Goal: Task Accomplishment & Management: Complete application form

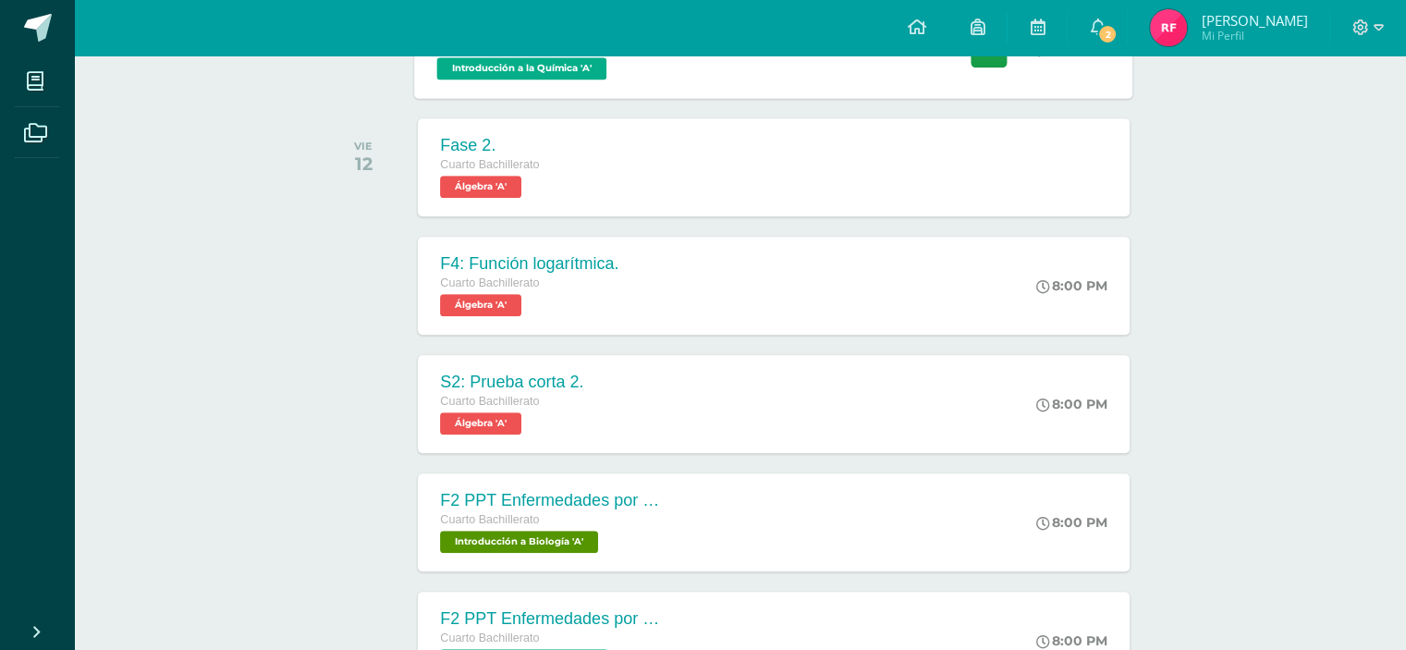
scroll to position [982, 0]
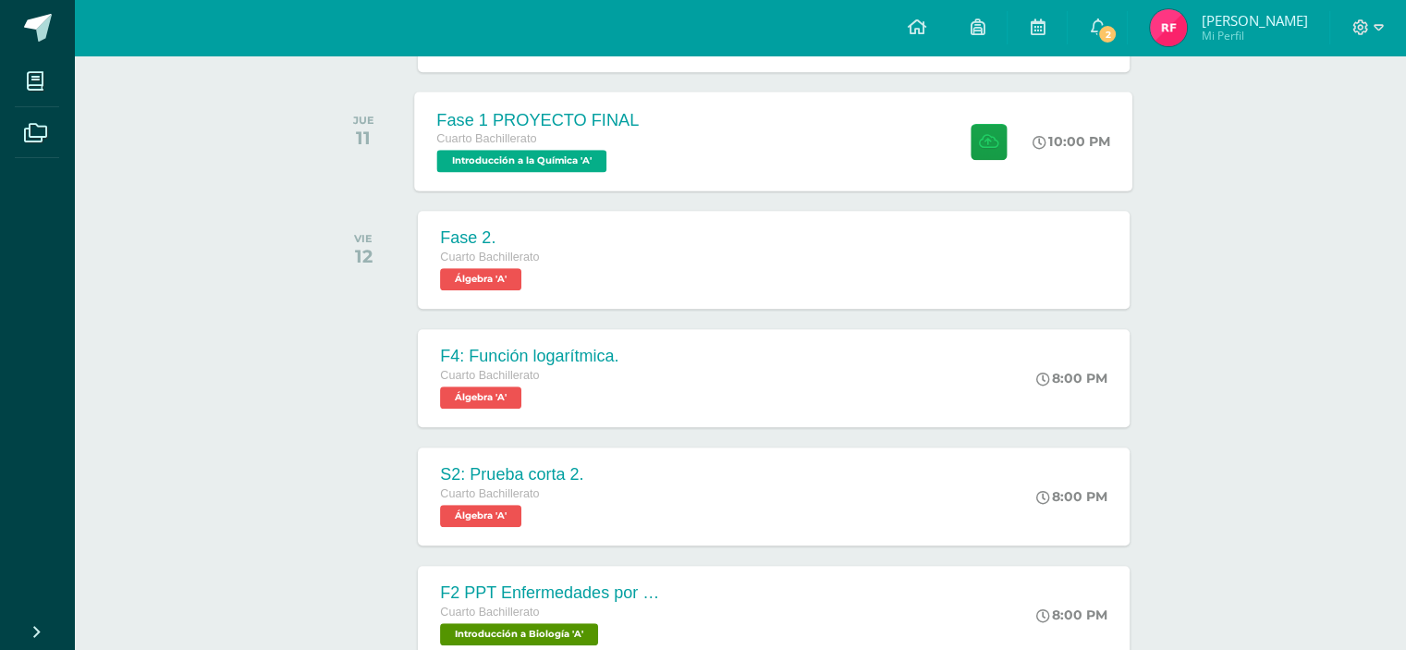
click at [814, 154] on div "Fase 1 PROYECTO FINAL Cuarto Bachillerato Introducción a la Química 'A' 10:00 P…" at bounding box center [774, 140] width 718 height 99
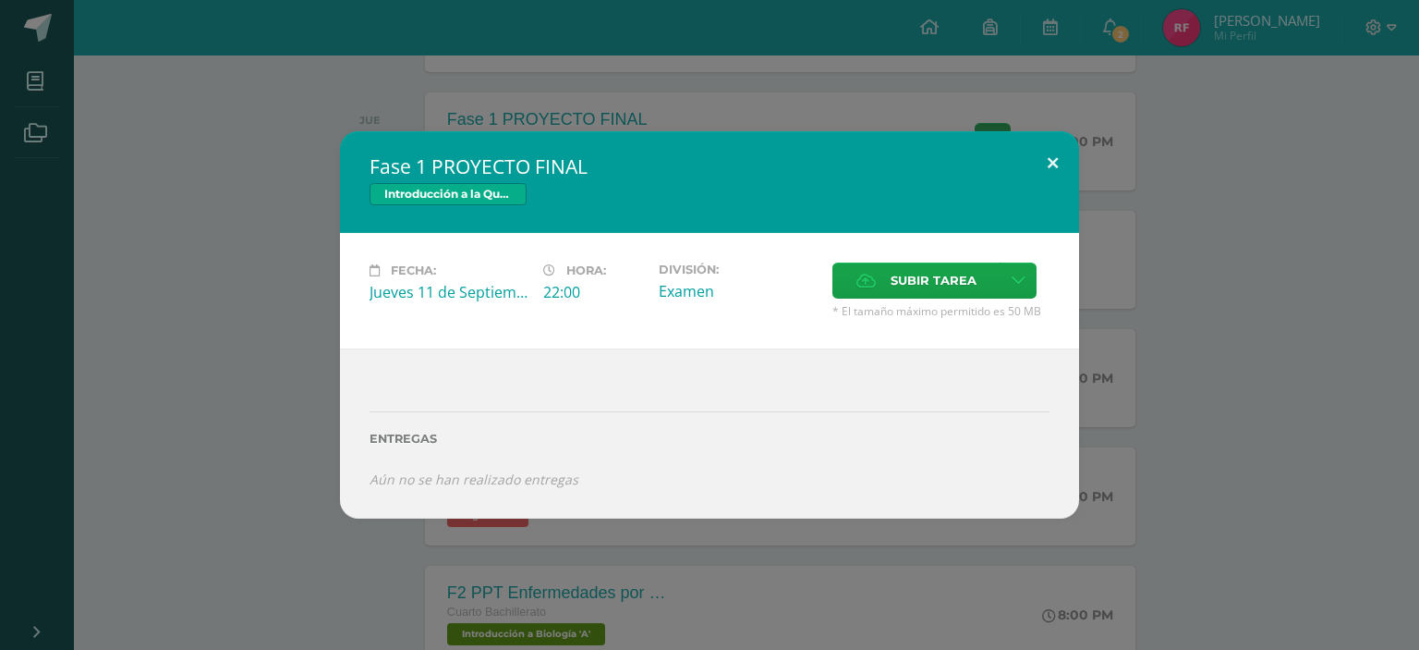
click at [1053, 154] on button at bounding box center [1053, 162] width 53 height 63
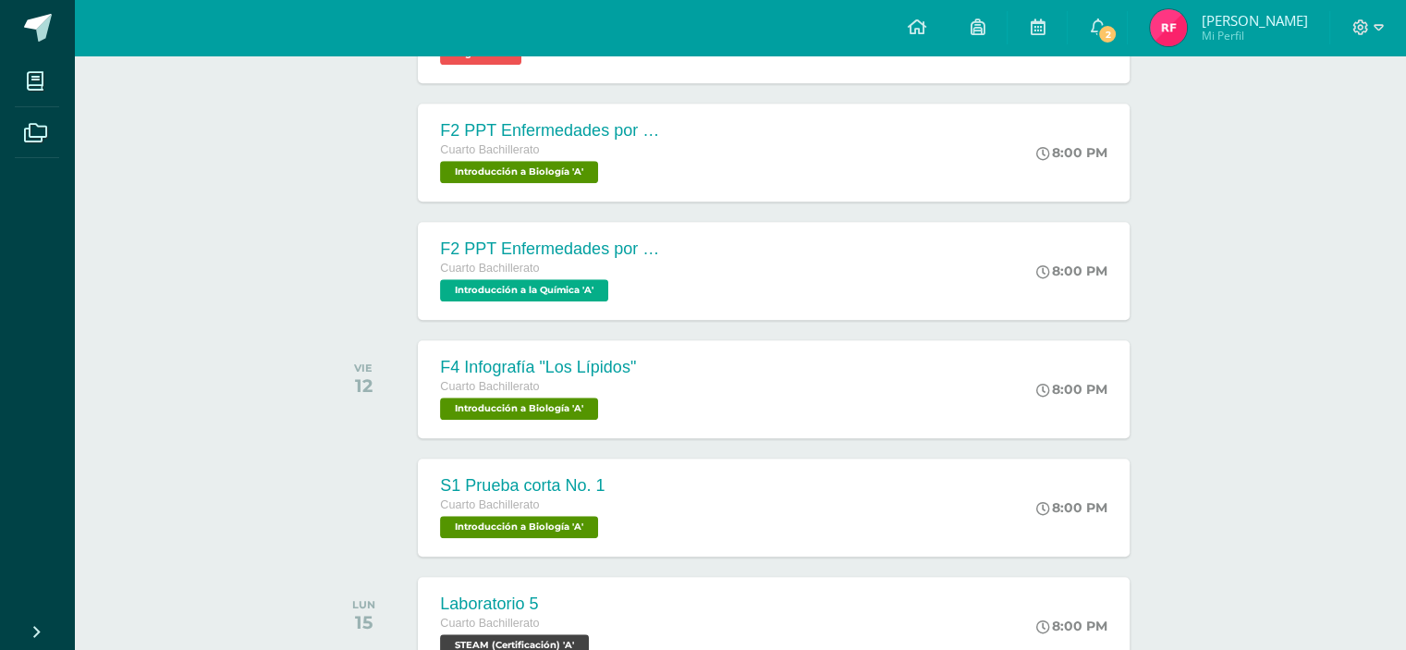
scroll to position [1814, 0]
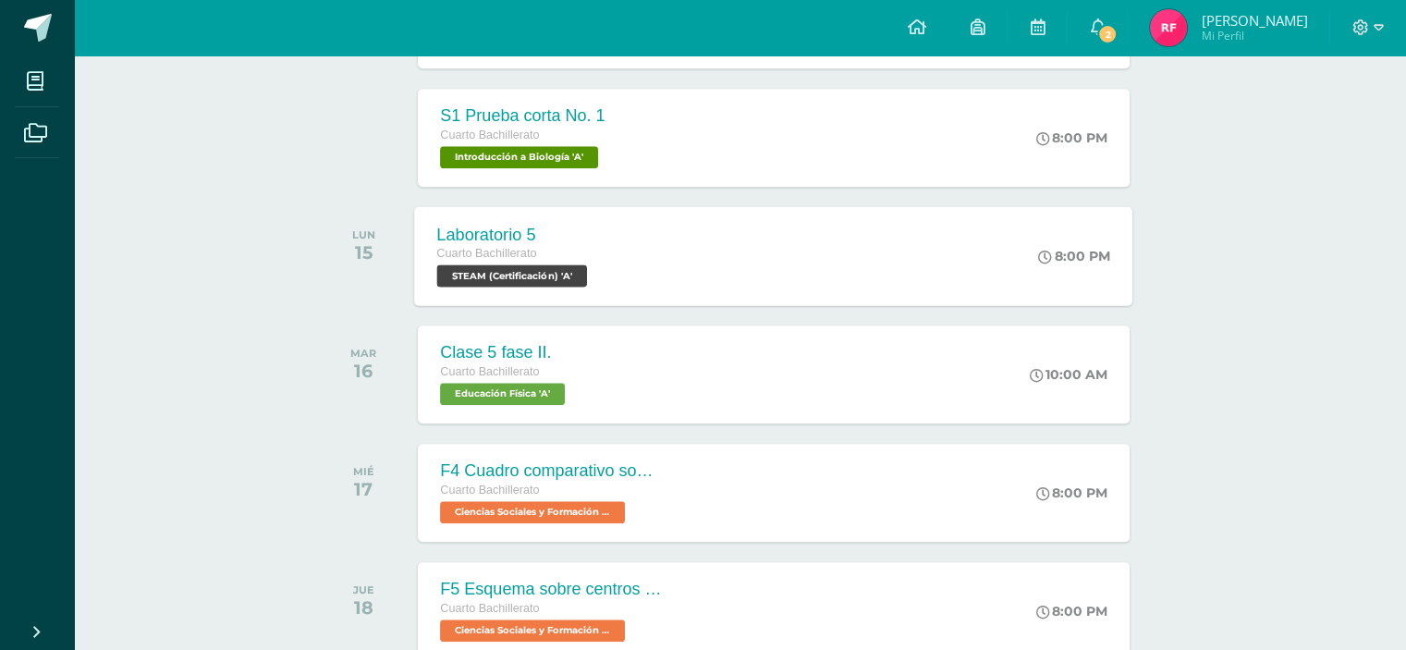
click at [712, 256] on div "Laboratorio 5 Cuarto Bachillerato STEAM (Certificación) 'A' 8:00 PM Laboratorio…" at bounding box center [774, 255] width 718 height 99
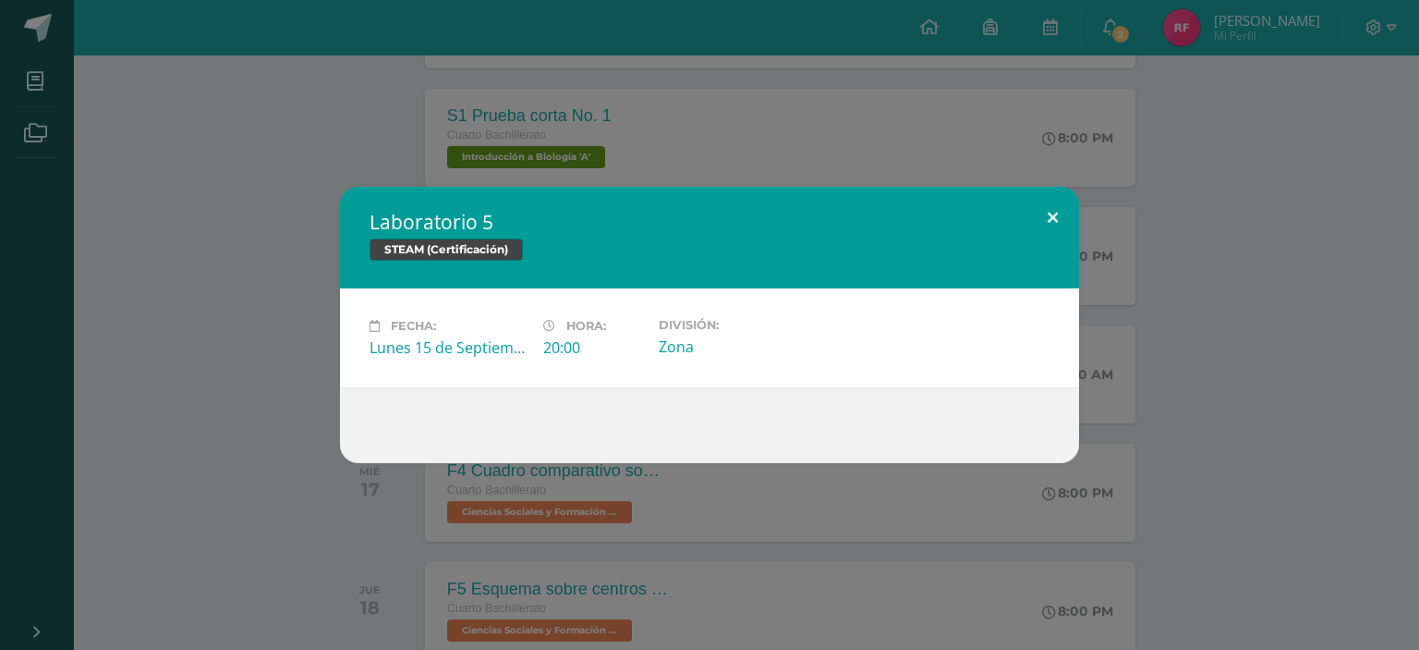
click at [1048, 217] on button at bounding box center [1053, 218] width 53 height 63
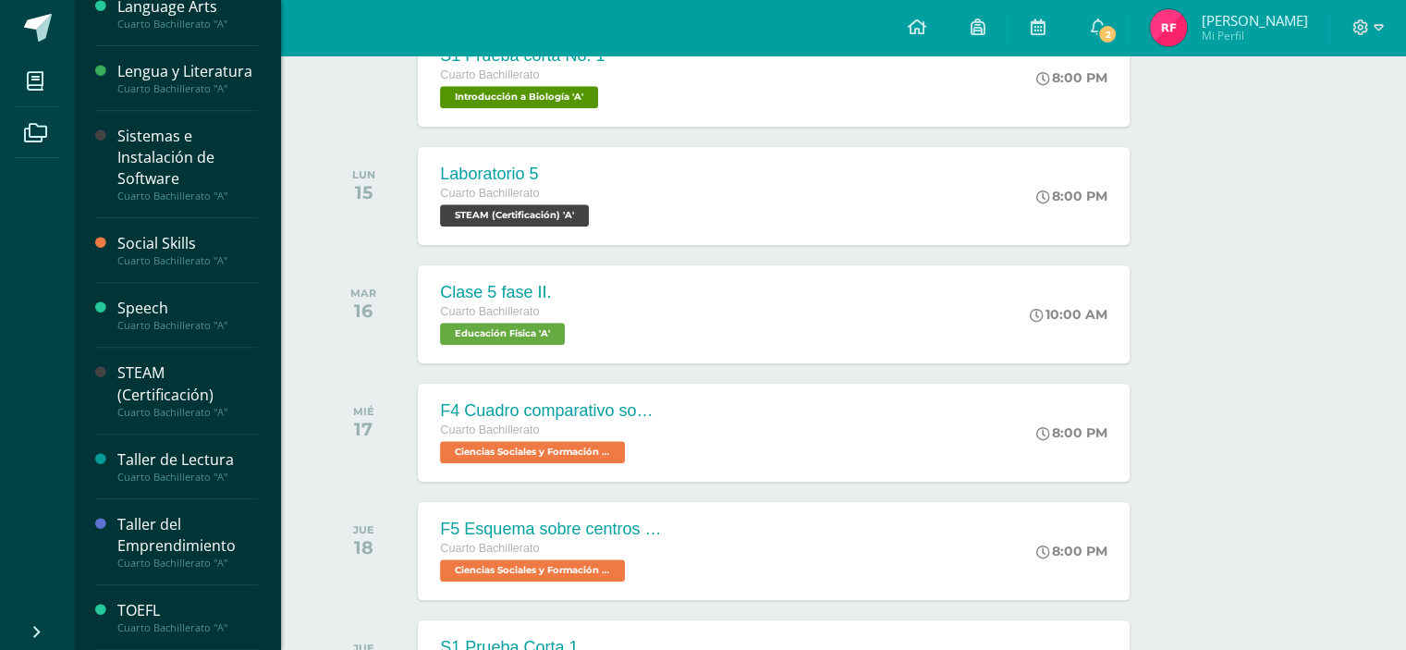
scroll to position [1906, 0]
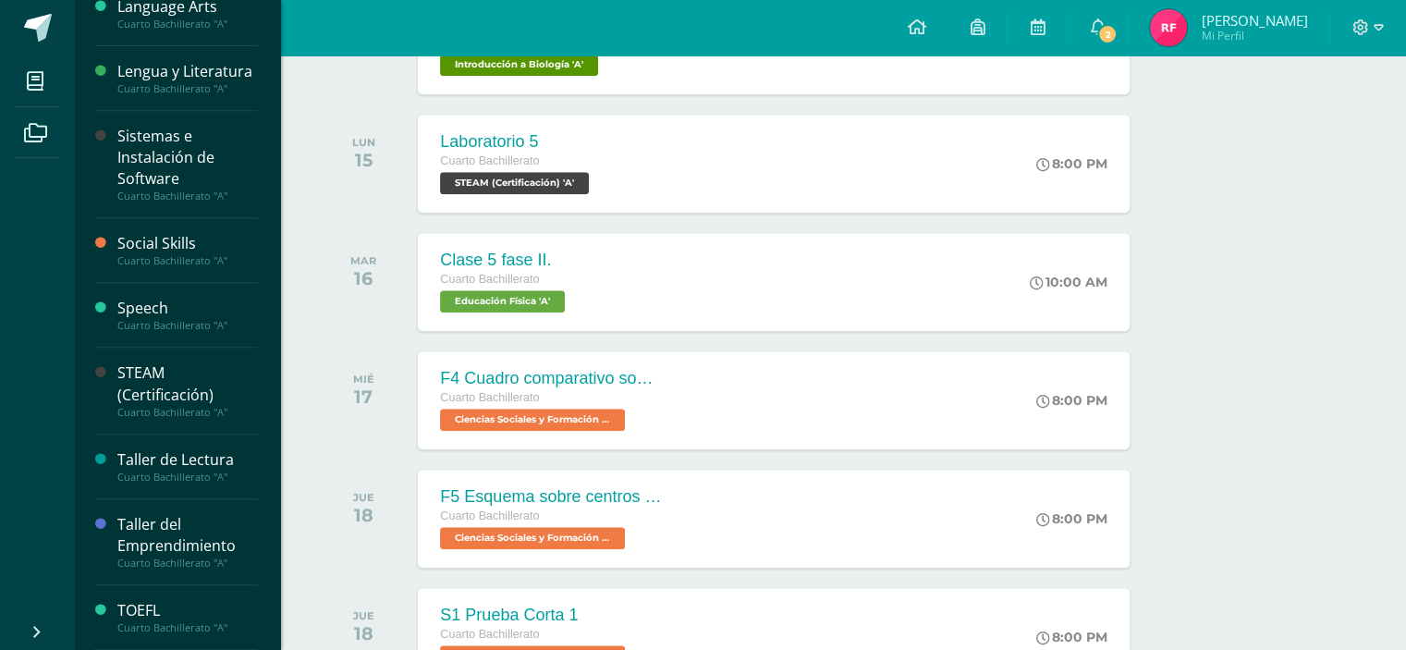
click at [193, 167] on div "Sistemas e Instalación de Software" at bounding box center [187, 158] width 140 height 64
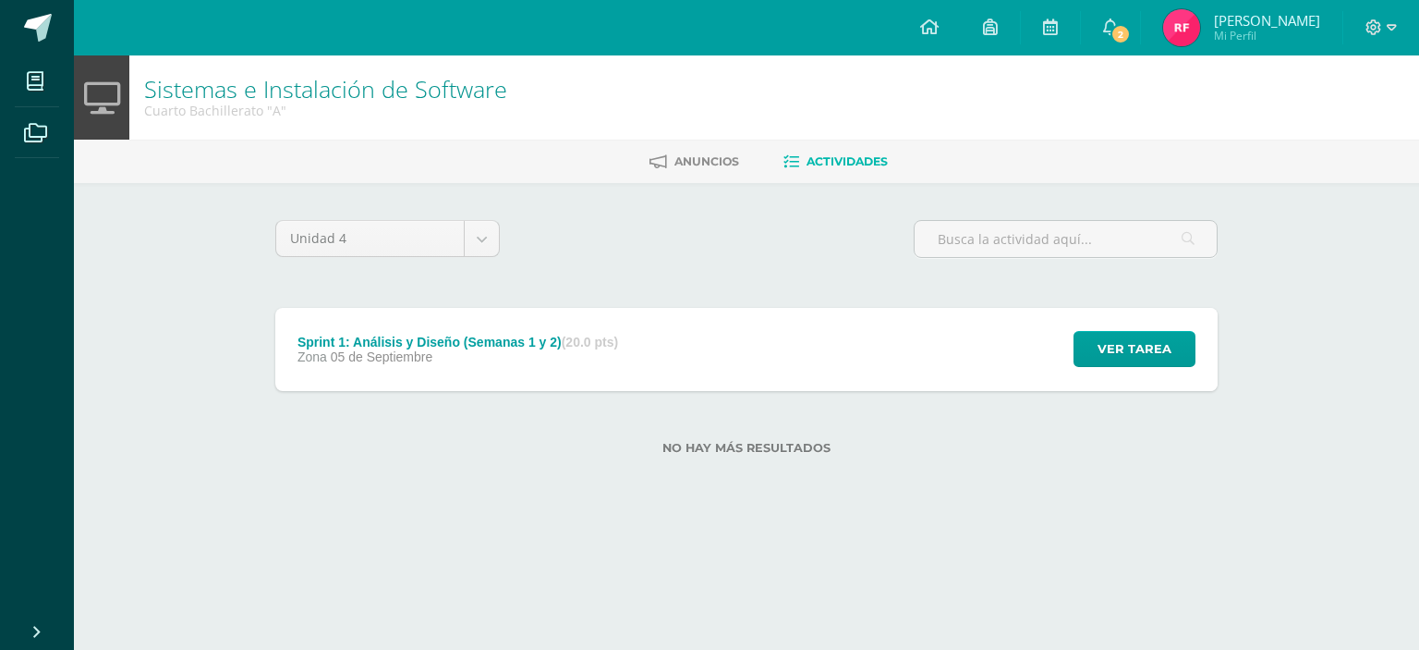
click at [385, 359] on span "05 de Septiembre" at bounding box center [382, 356] width 103 height 15
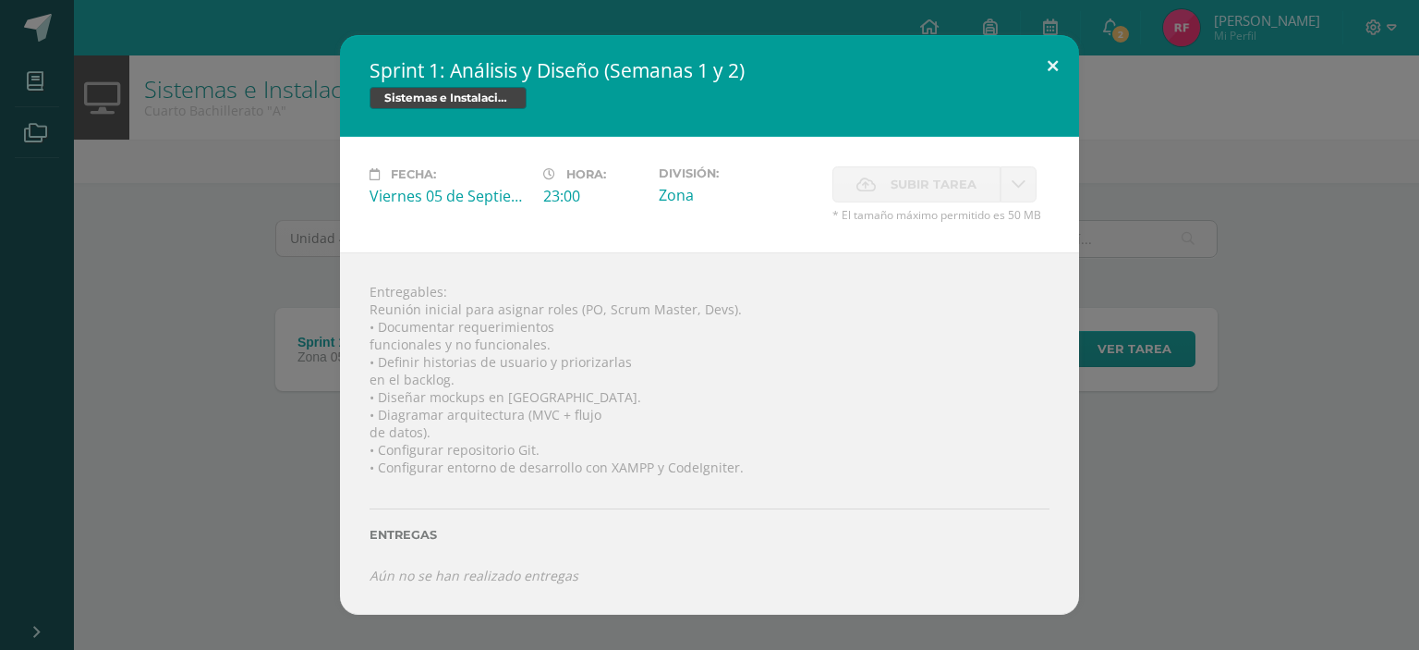
click at [1047, 64] on button at bounding box center [1053, 66] width 53 height 63
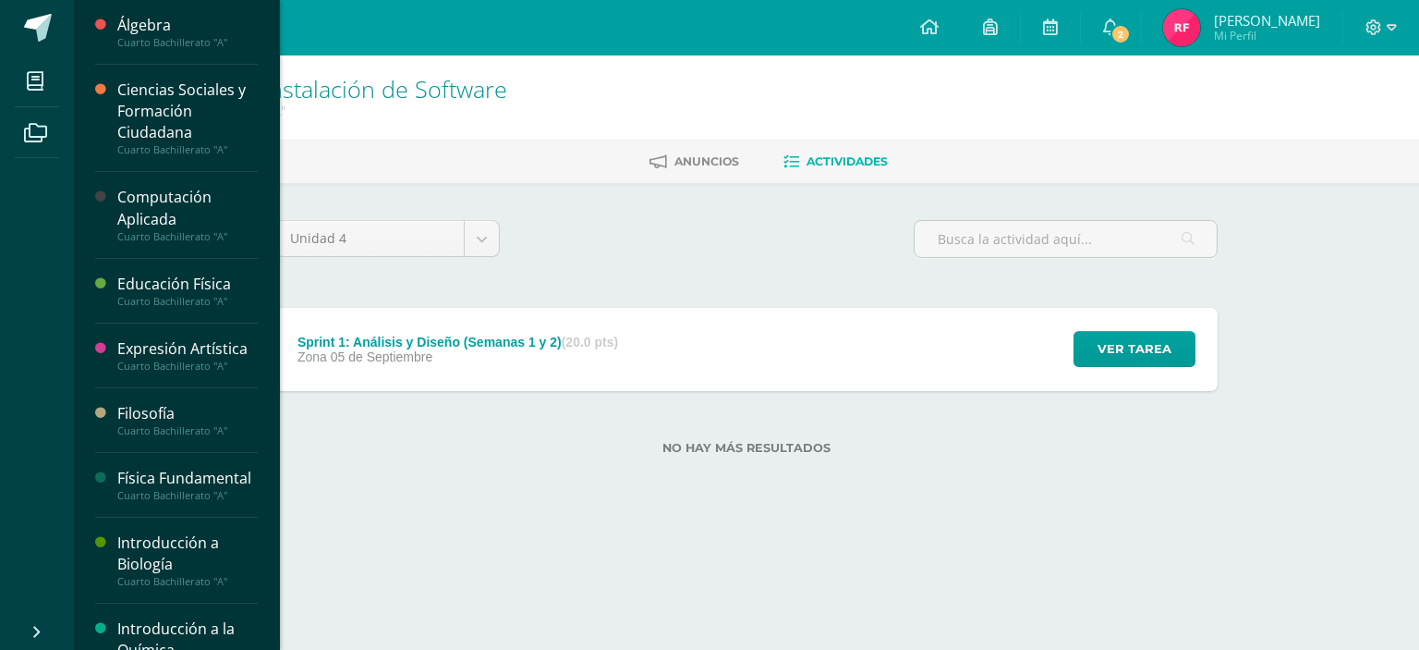
click at [169, 233] on div "Cuarto Bachillerato "A"" at bounding box center [187, 236] width 140 height 13
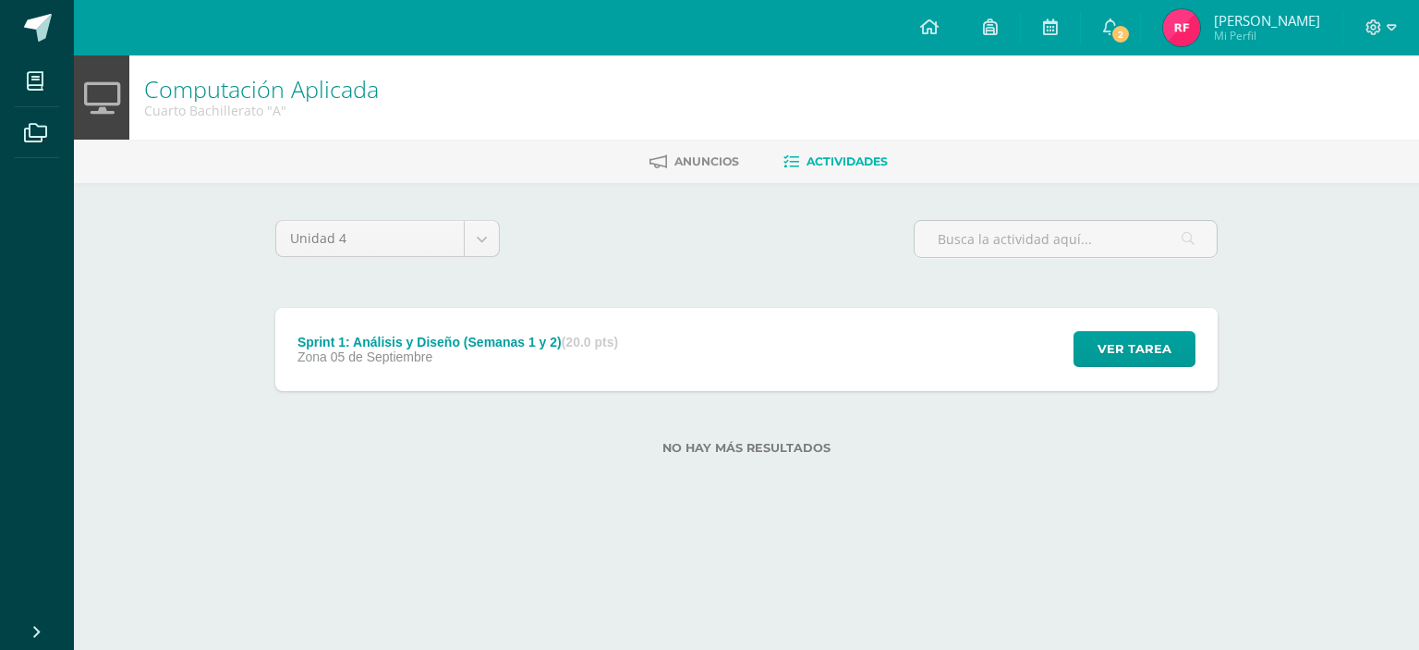
click at [617, 349] on div "Zona [DATE][GEOGRAPHIC_DATA]" at bounding box center [458, 356] width 321 height 15
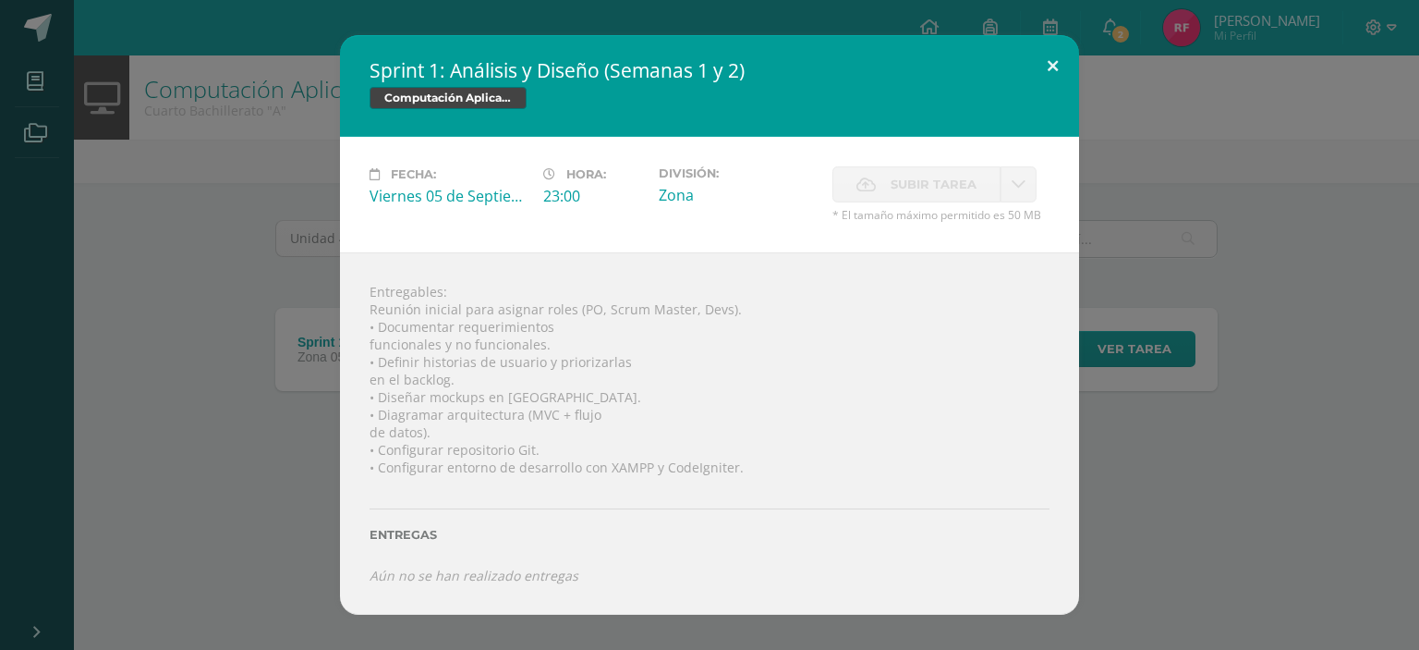
click at [1053, 86] on button at bounding box center [1053, 66] width 53 height 63
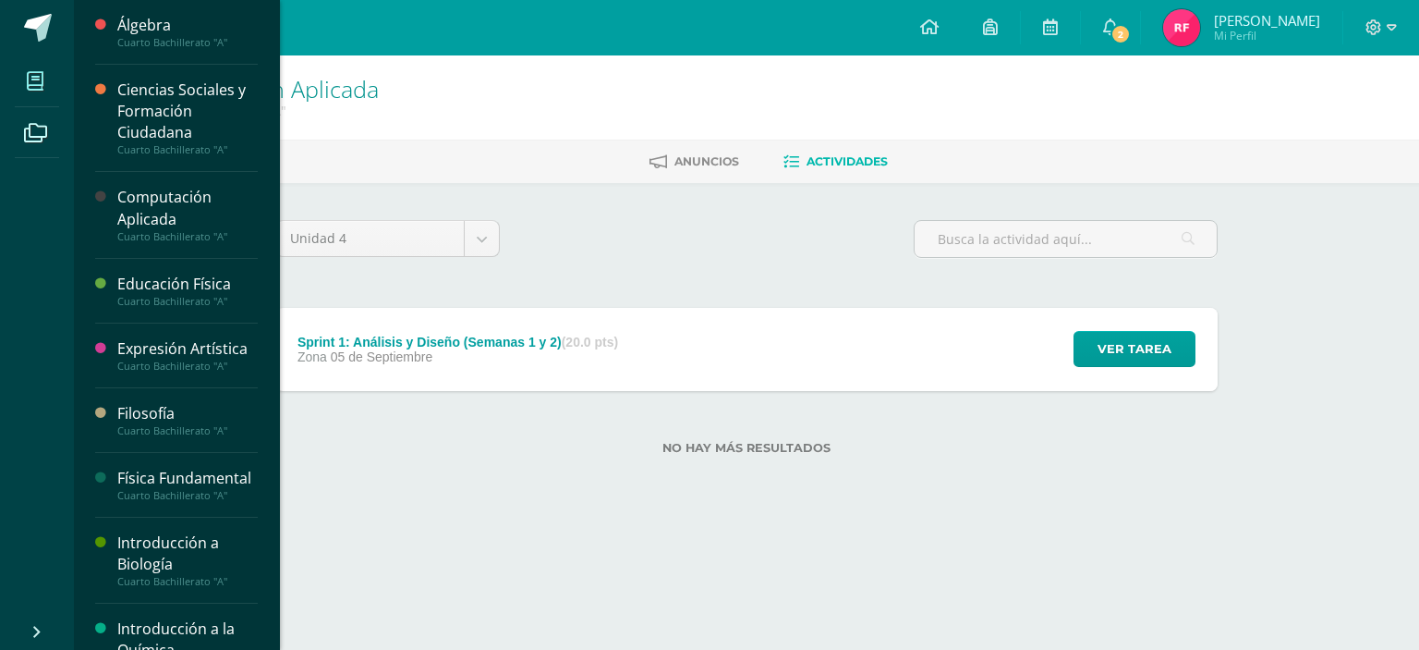
click at [33, 74] on icon at bounding box center [35, 81] width 17 height 18
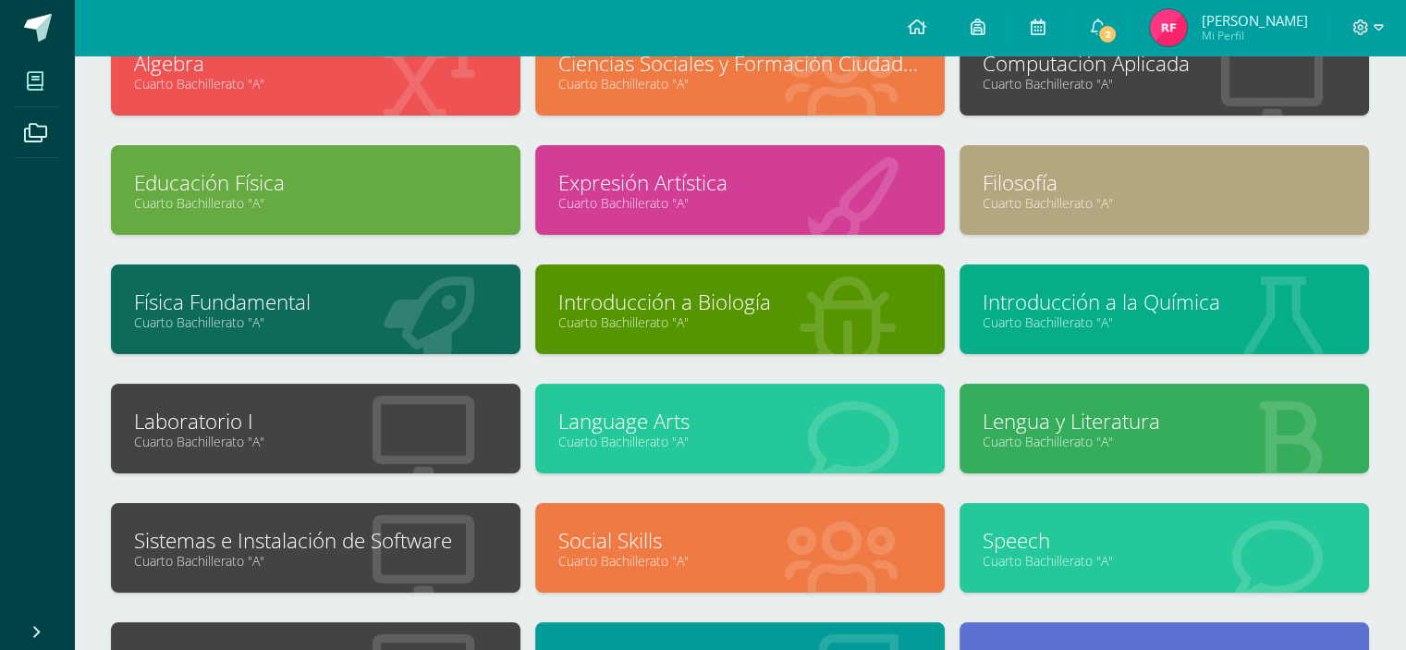
scroll to position [53, 0]
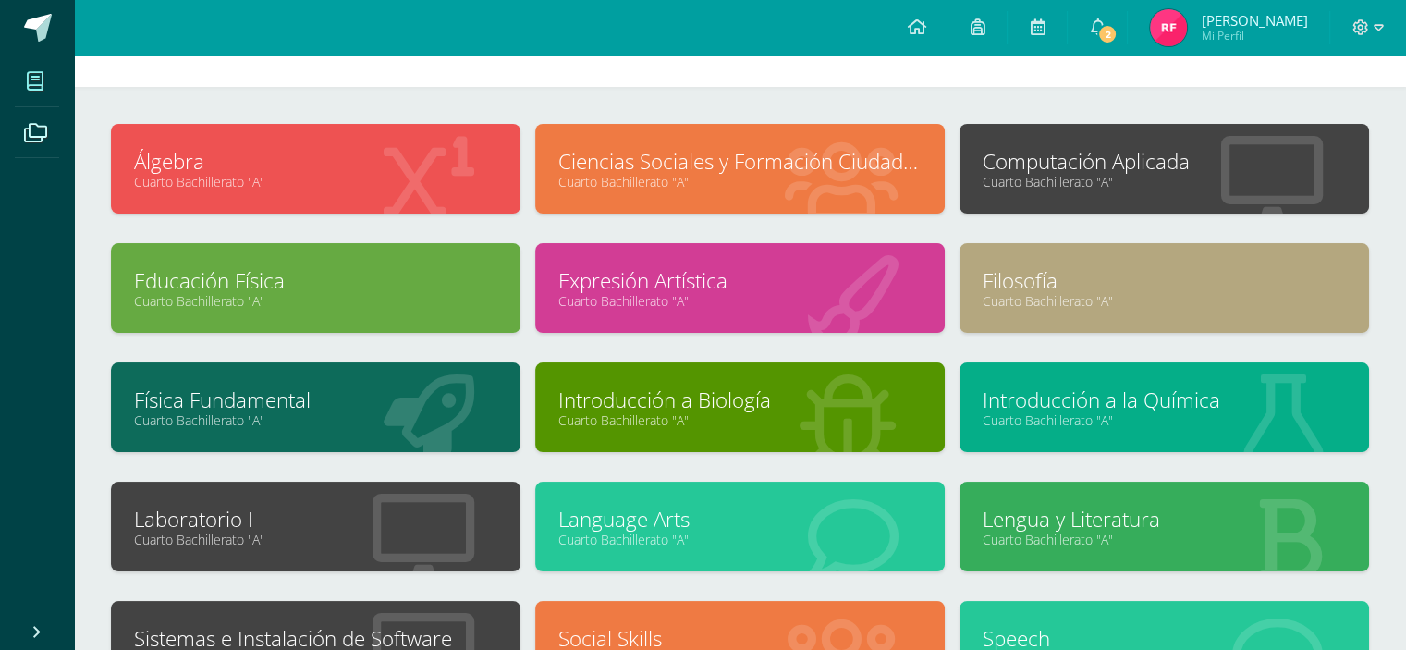
click at [370, 494] on div at bounding box center [423, 528] width 194 height 124
click at [367, 513] on link "Laboratorio I" at bounding box center [315, 519] width 363 height 29
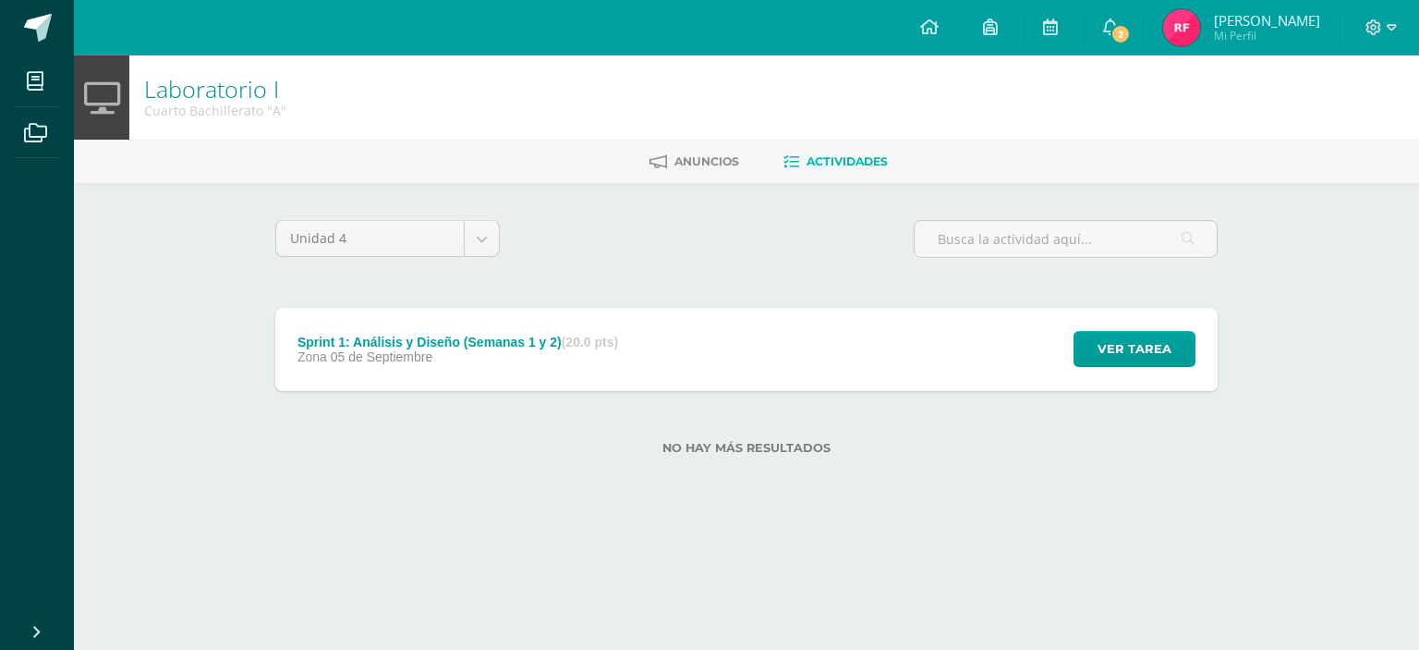
click at [470, 356] on div "Zona [DATE][GEOGRAPHIC_DATA]" at bounding box center [458, 356] width 321 height 15
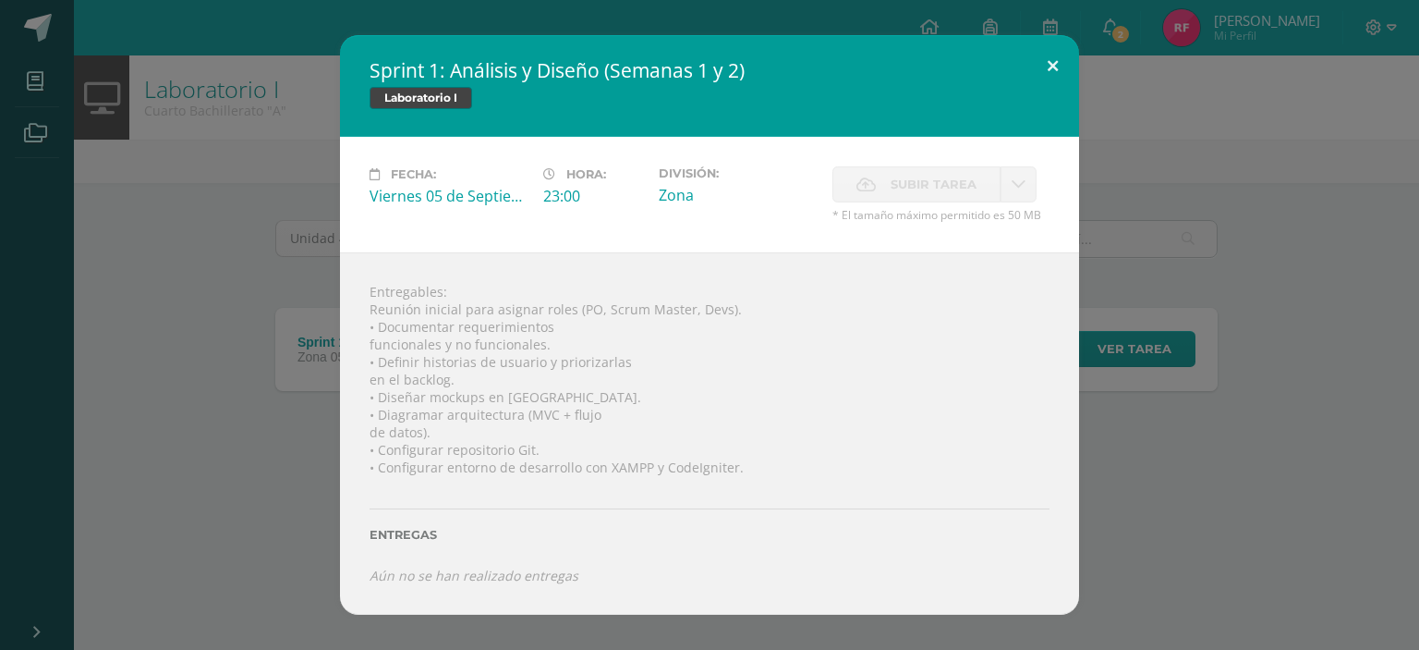
click at [1046, 62] on button at bounding box center [1053, 66] width 53 height 63
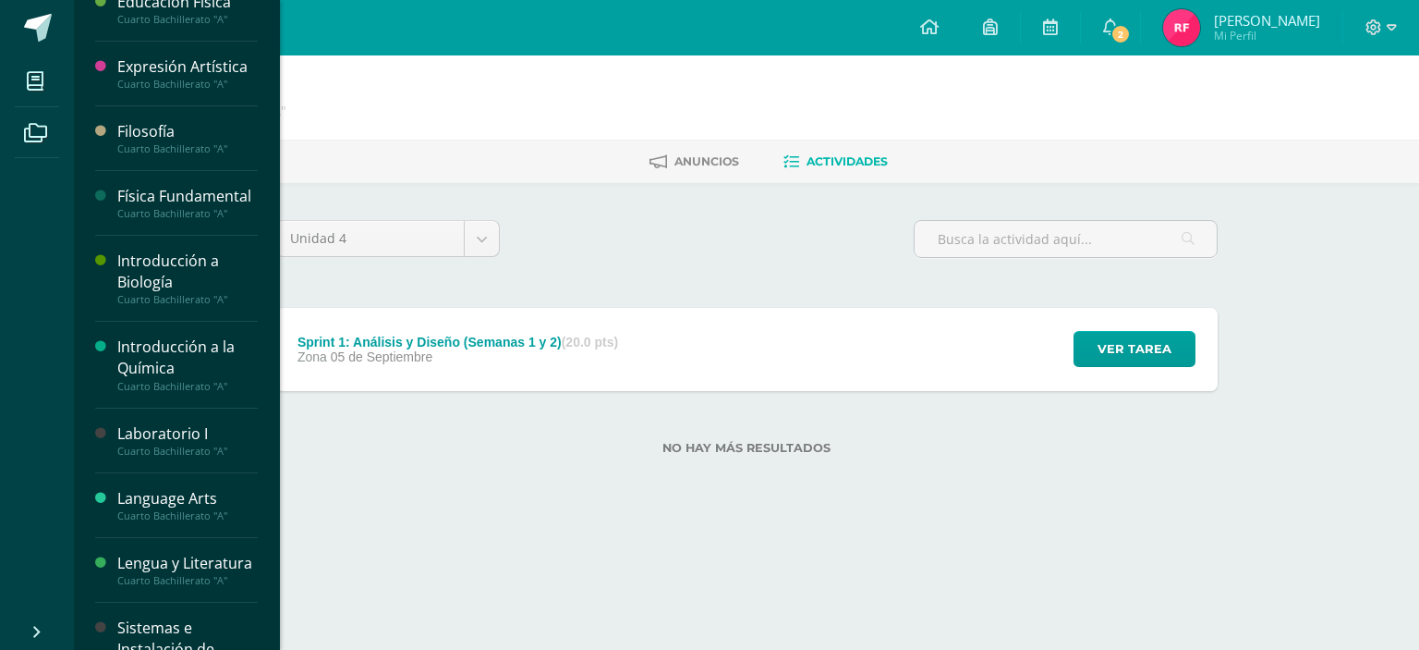
scroll to position [370, 0]
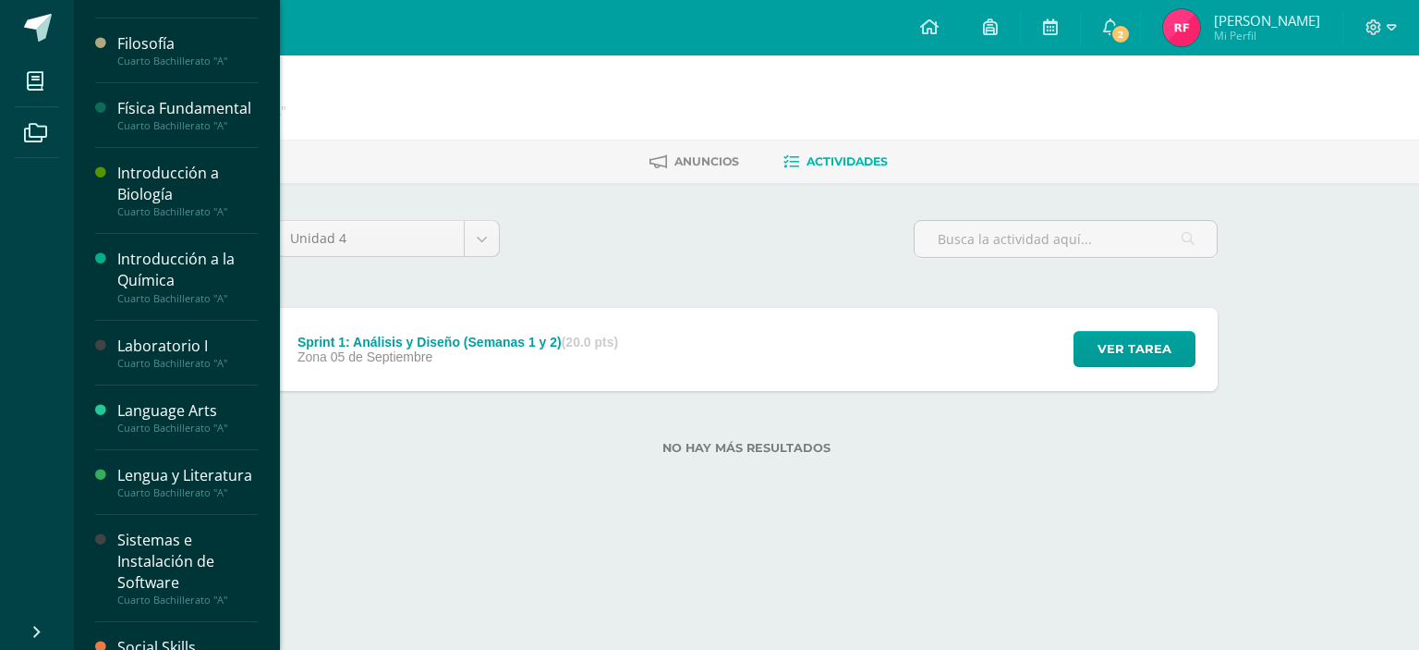
click at [177, 357] on div "Laboratorio I" at bounding box center [187, 345] width 140 height 21
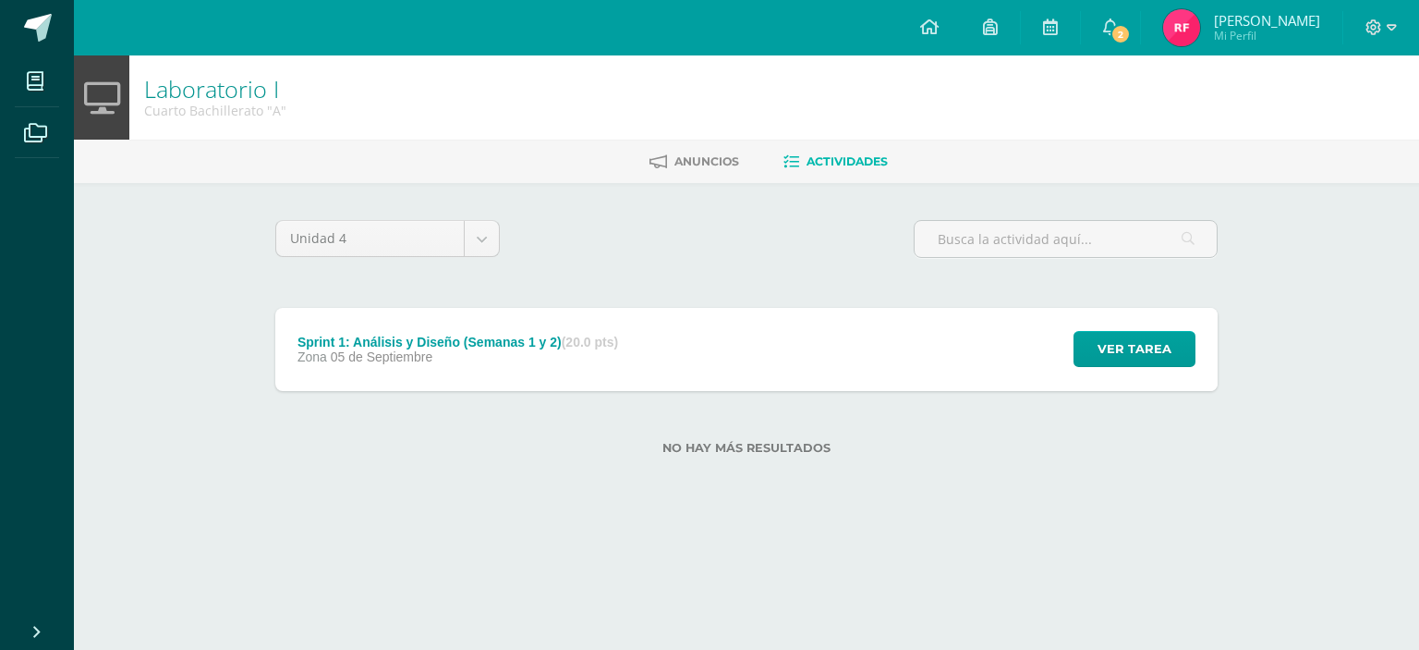
click at [714, 380] on div "Sprint 1: Análisis y Diseño (Semanas 1 y 2) (20.0 pts) Zona [DATE][GEOGRAPHIC_D…" at bounding box center [746, 349] width 943 height 83
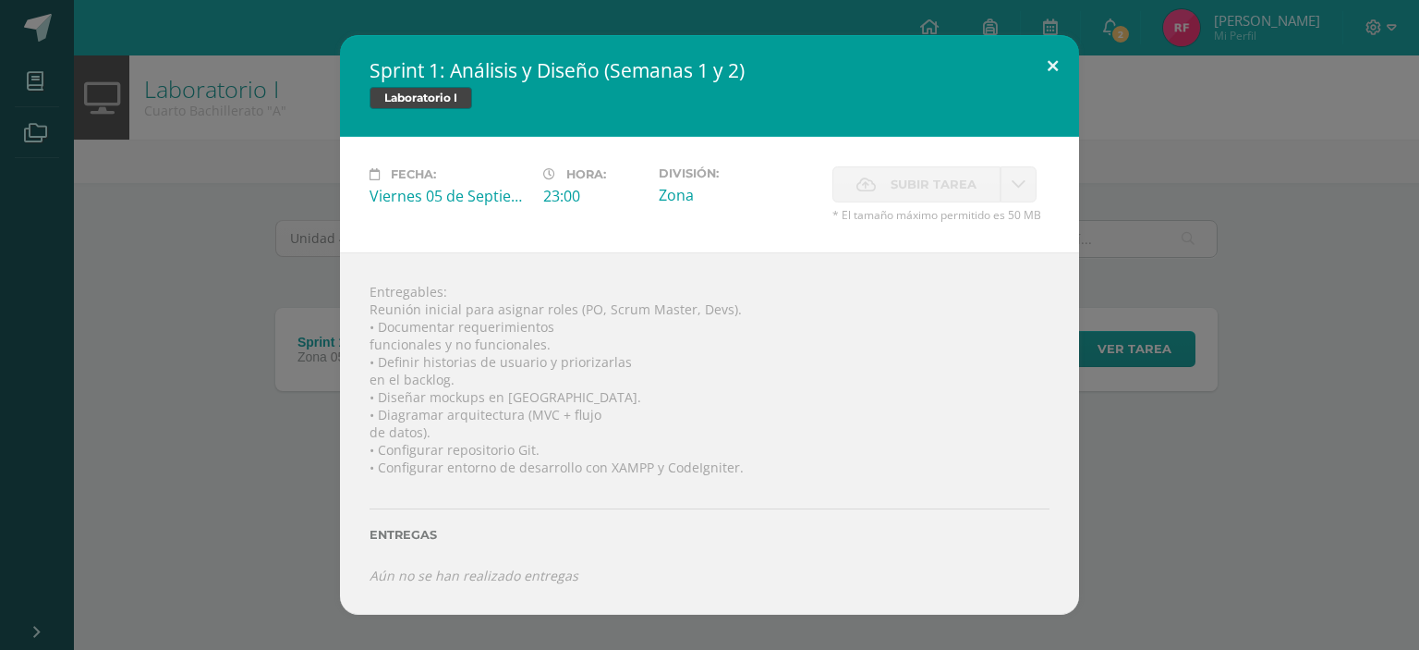
click at [1051, 67] on button at bounding box center [1053, 66] width 53 height 63
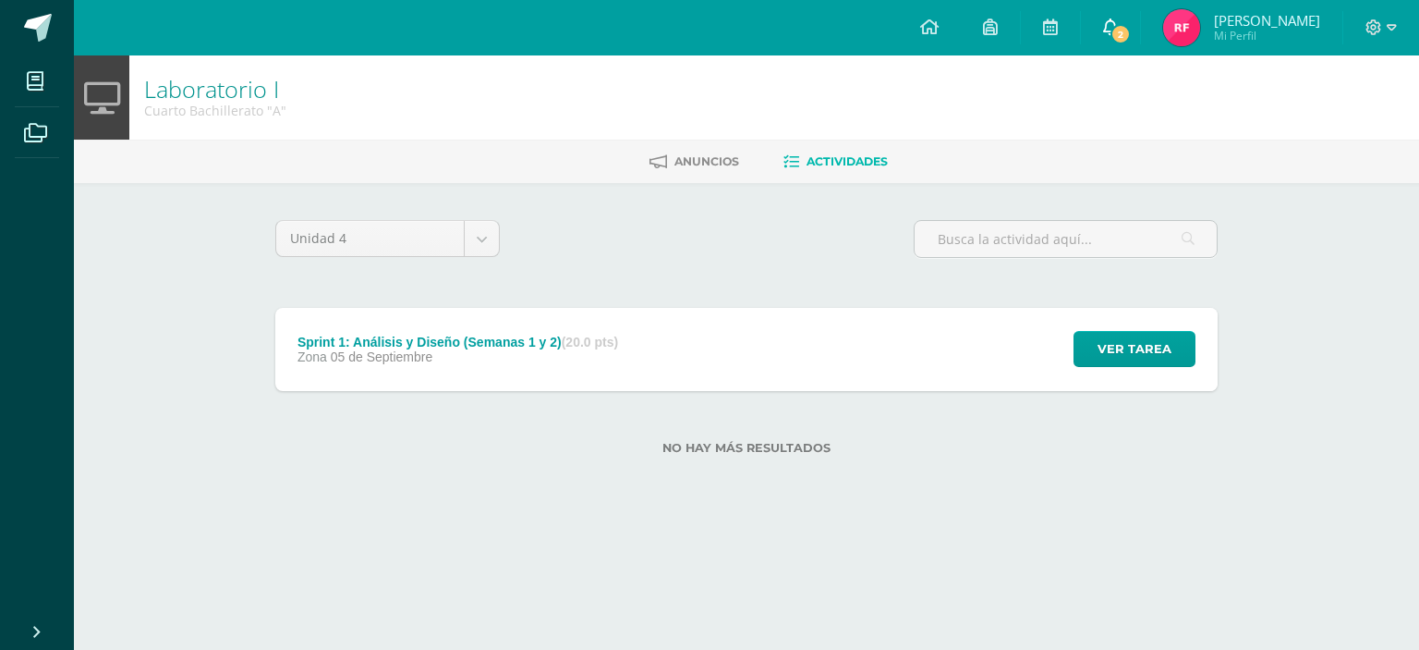
click at [1138, 16] on link "2" at bounding box center [1110, 27] width 59 height 55
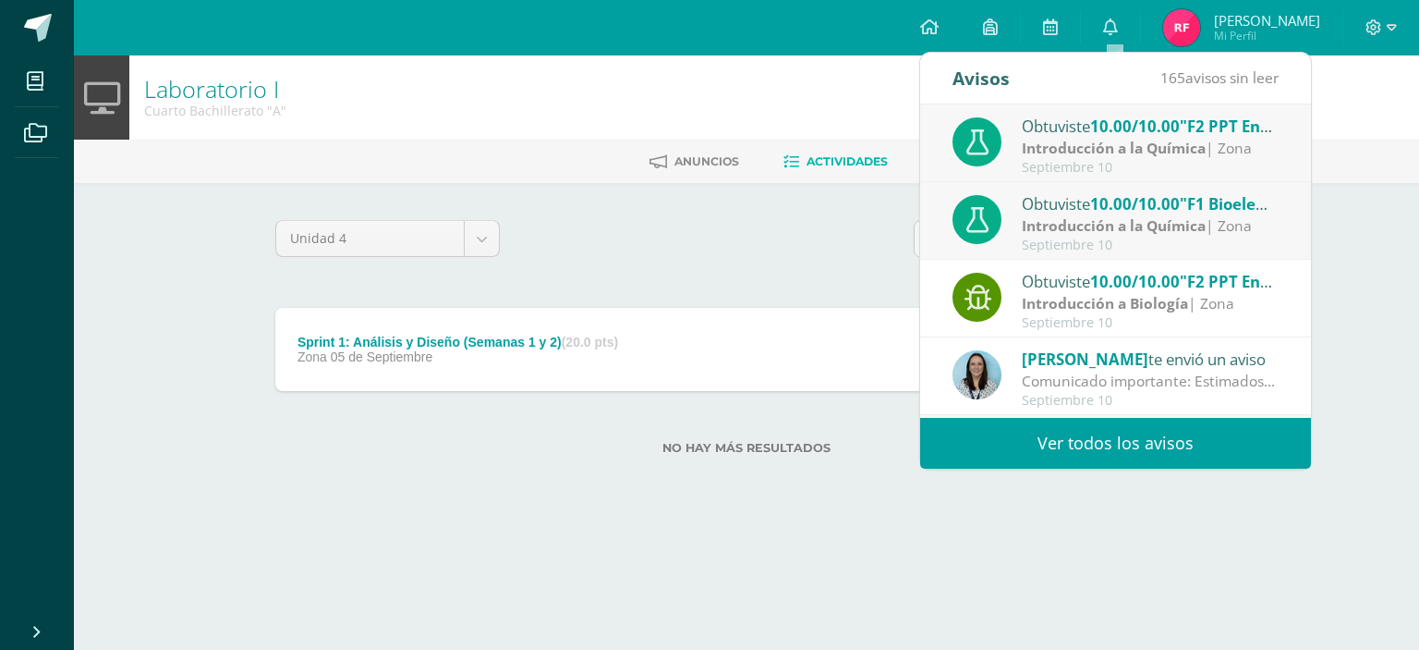
click at [558, 465] on div "No hay más resultados" at bounding box center [746, 434] width 943 height 86
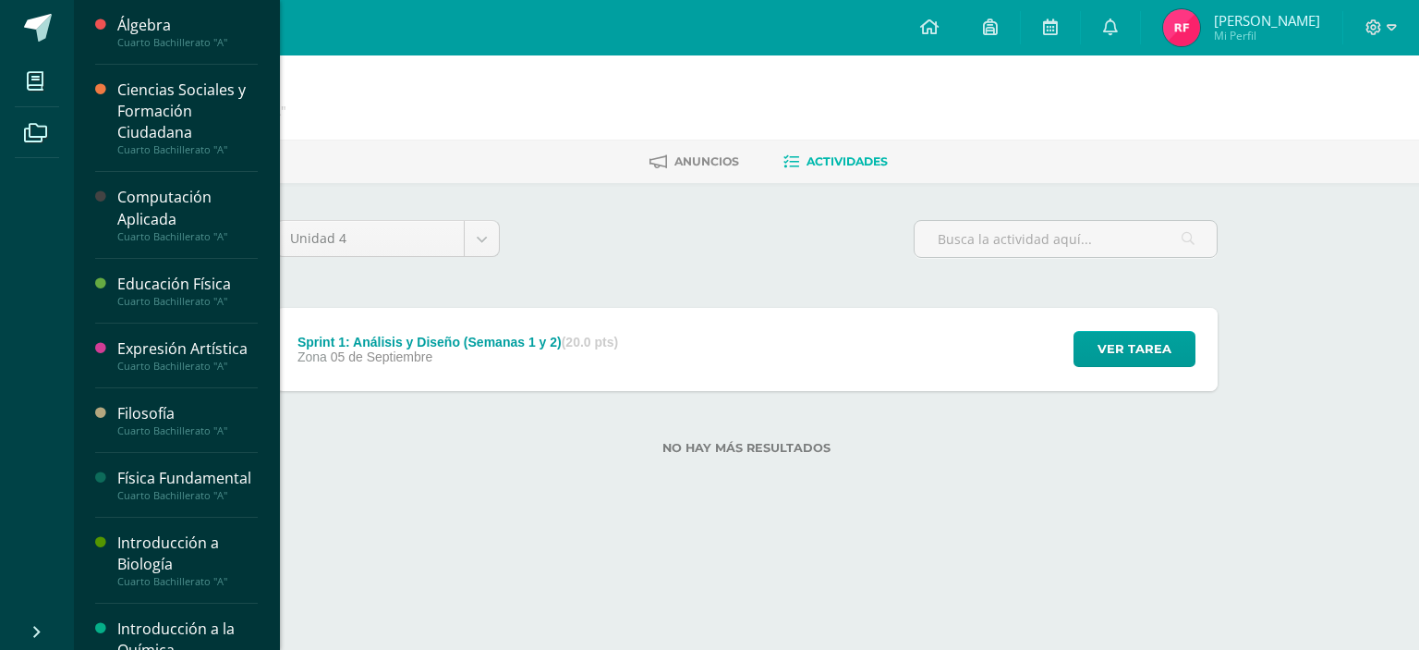
click at [162, 575] on div "Introducción a Biología" at bounding box center [187, 553] width 140 height 43
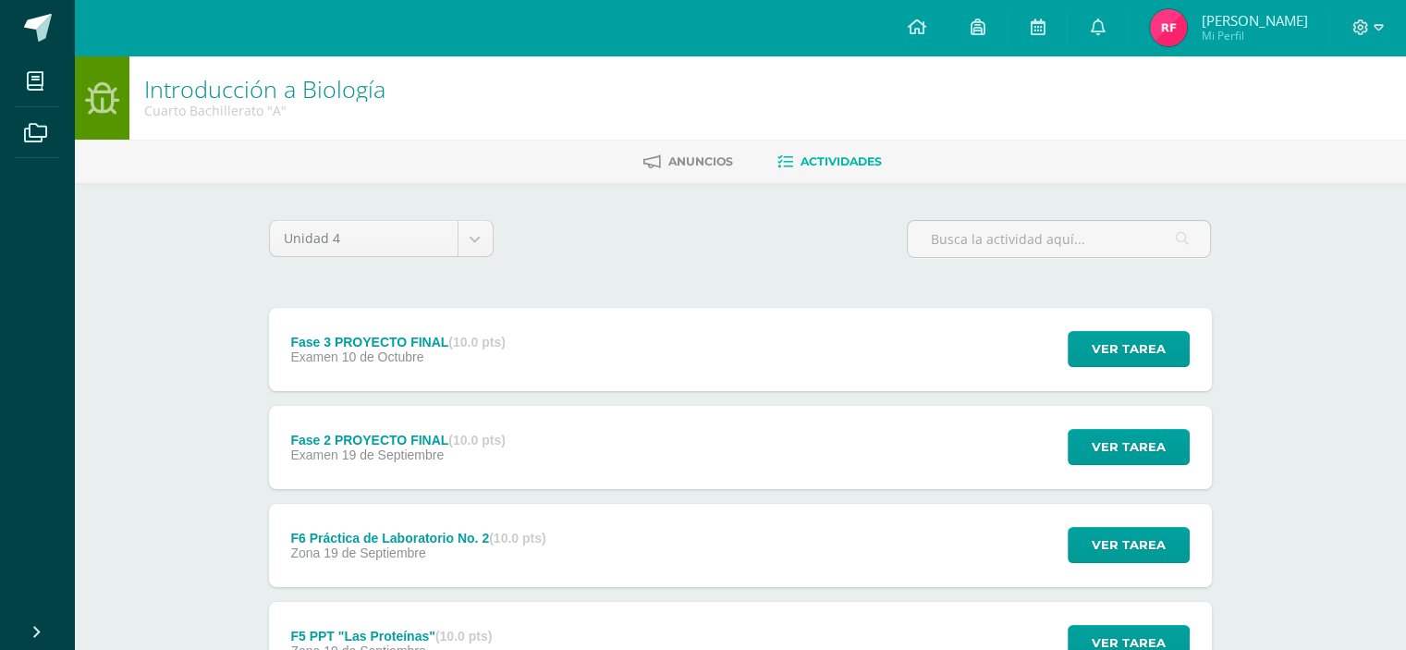
click at [525, 351] on div "Fase 3 PROYECTO FINAL (10.0 pts) Examen 10 de Octubre" at bounding box center [398, 349] width 259 height 83
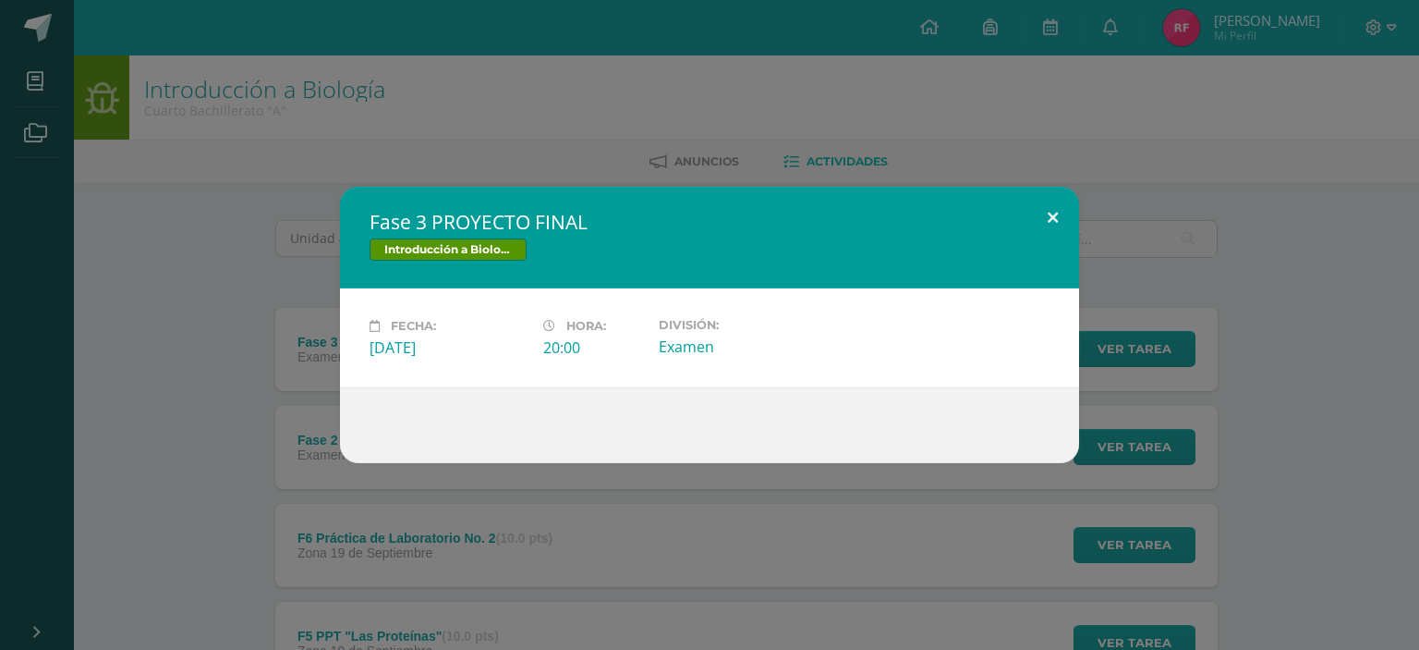
click at [1075, 214] on button at bounding box center [1053, 218] width 53 height 63
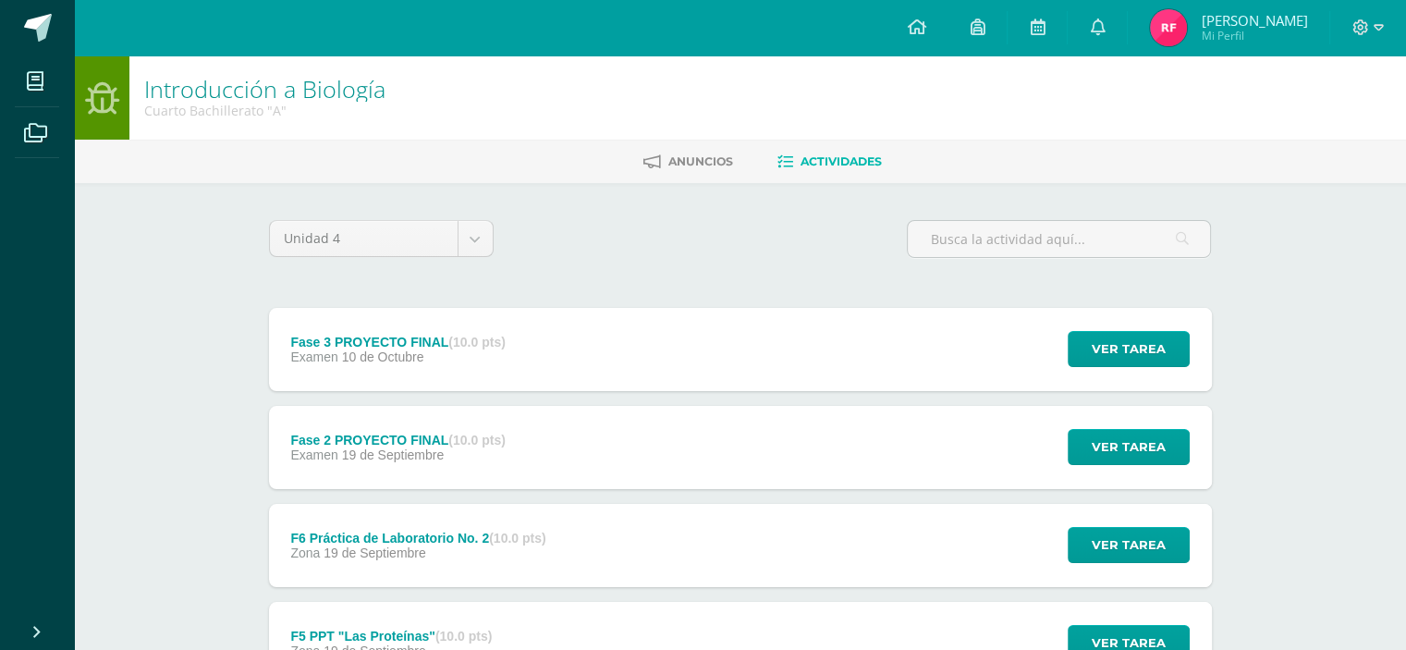
click at [706, 163] on span "Anuncios" at bounding box center [700, 161] width 65 height 14
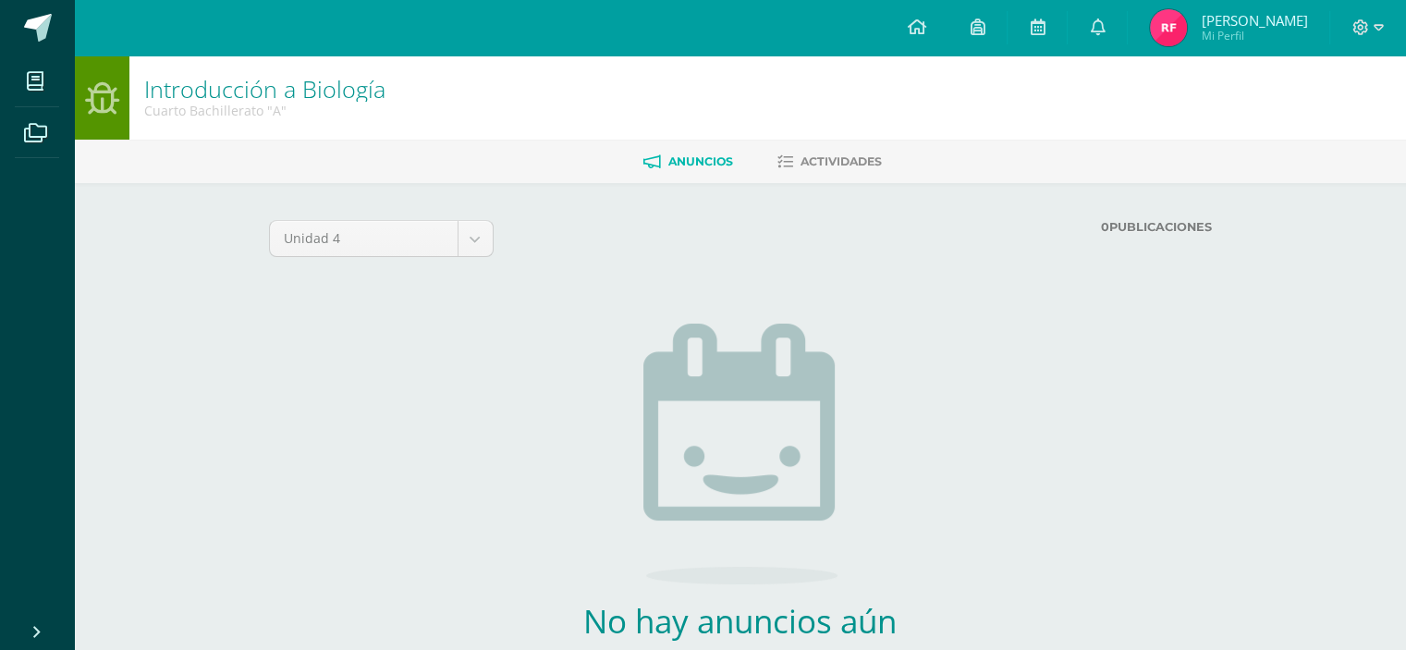
click at [788, 165] on icon at bounding box center [785, 162] width 16 height 16
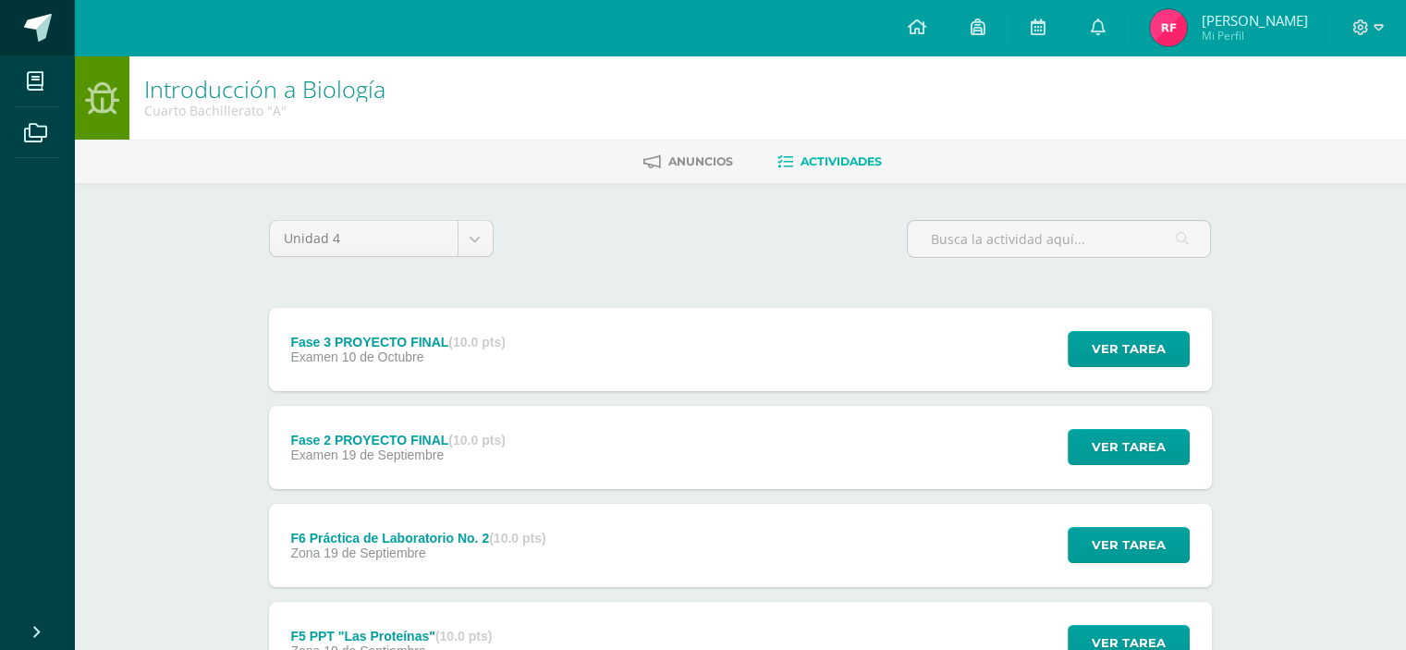
click at [30, 28] on span at bounding box center [38, 28] width 28 height 28
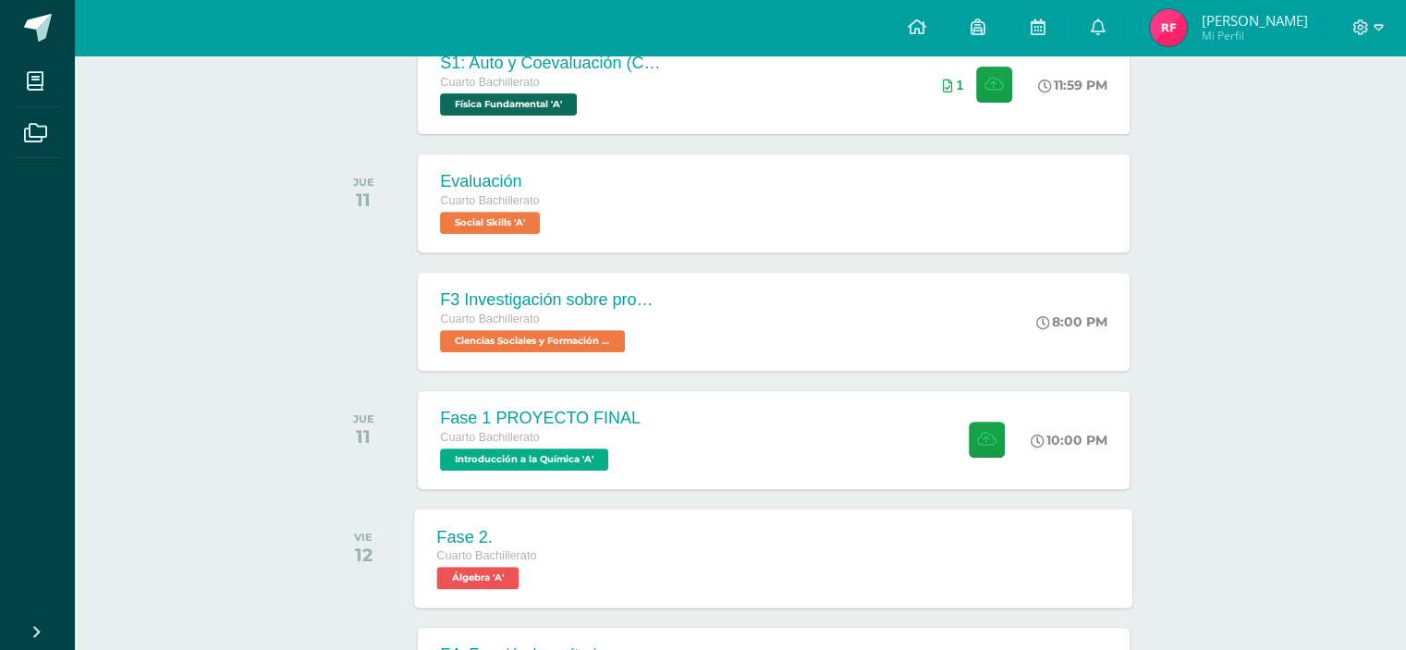
scroll to position [890, 0]
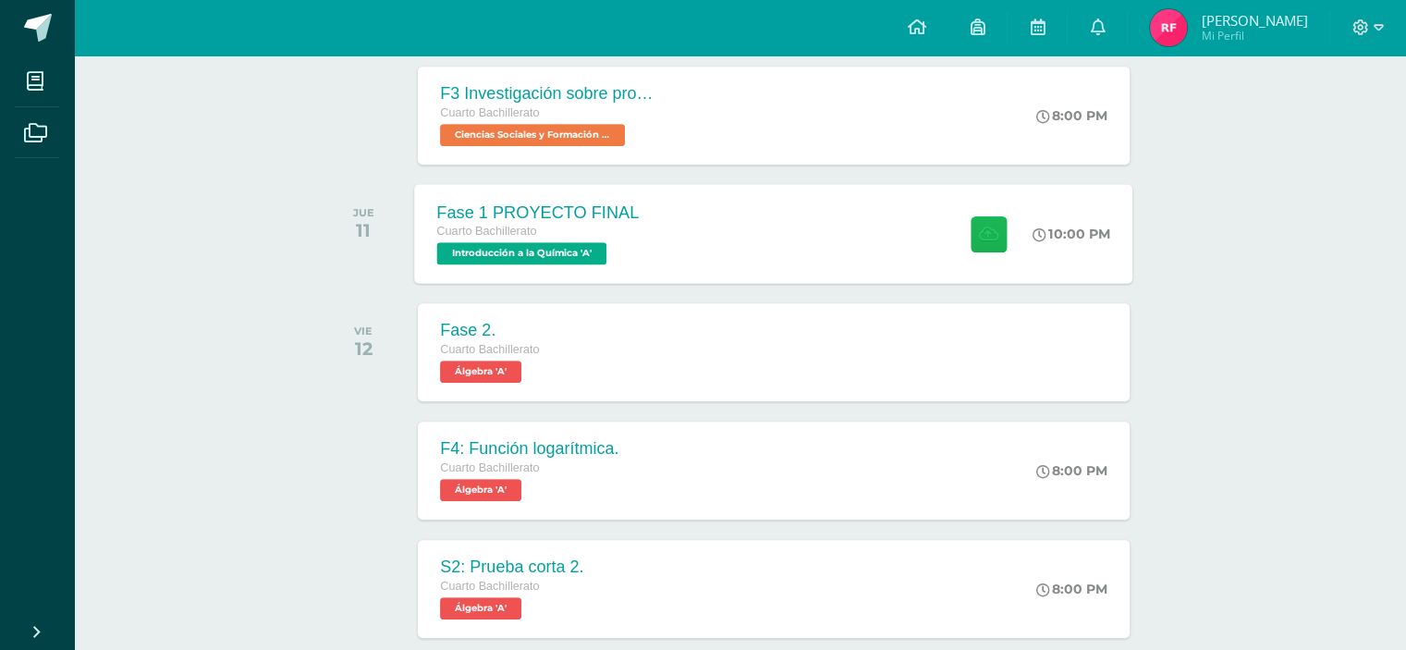
click at [1000, 232] on button at bounding box center [988, 233] width 36 height 36
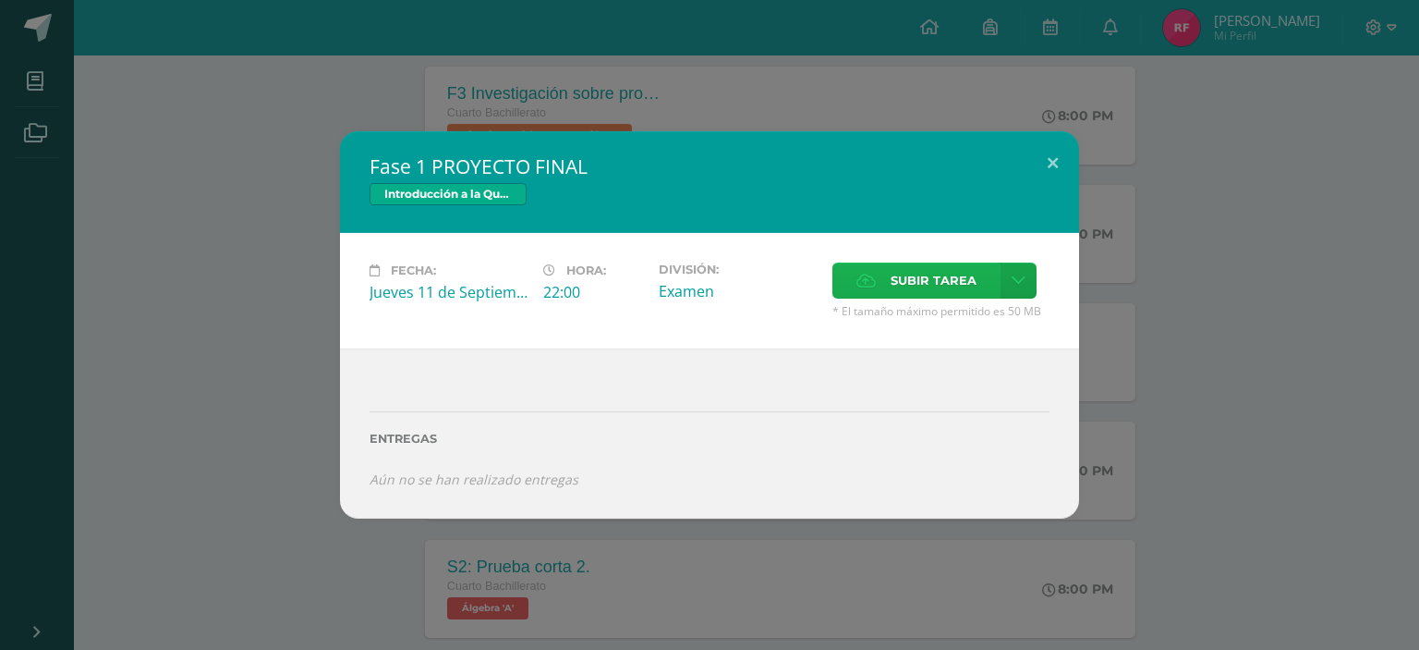
click at [855, 296] on label "Subir tarea" at bounding box center [917, 280] width 168 height 36
click at [0, 0] on input "Subir tarea" at bounding box center [0, 0] width 0 height 0
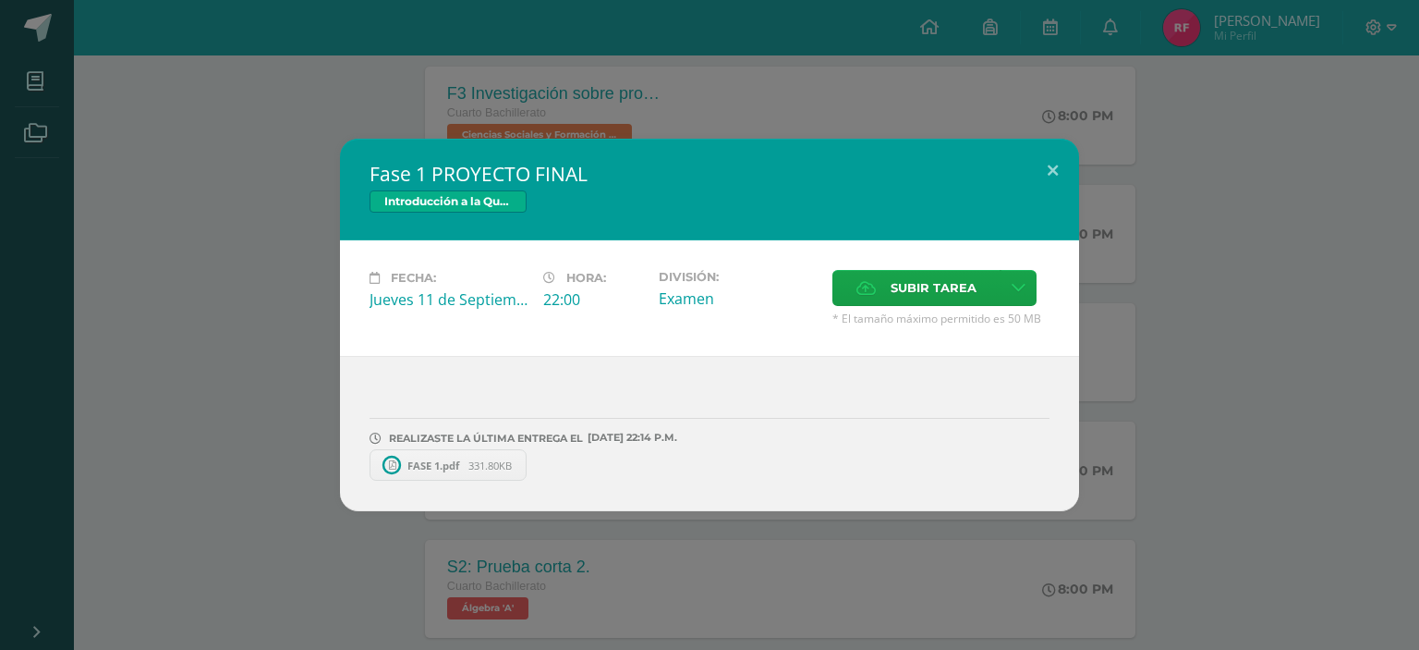
click at [413, 456] on link "FASE 1.pdf 331.80KB" at bounding box center [448, 464] width 157 height 31
click at [1059, 165] on button at bounding box center [1053, 170] width 53 height 63
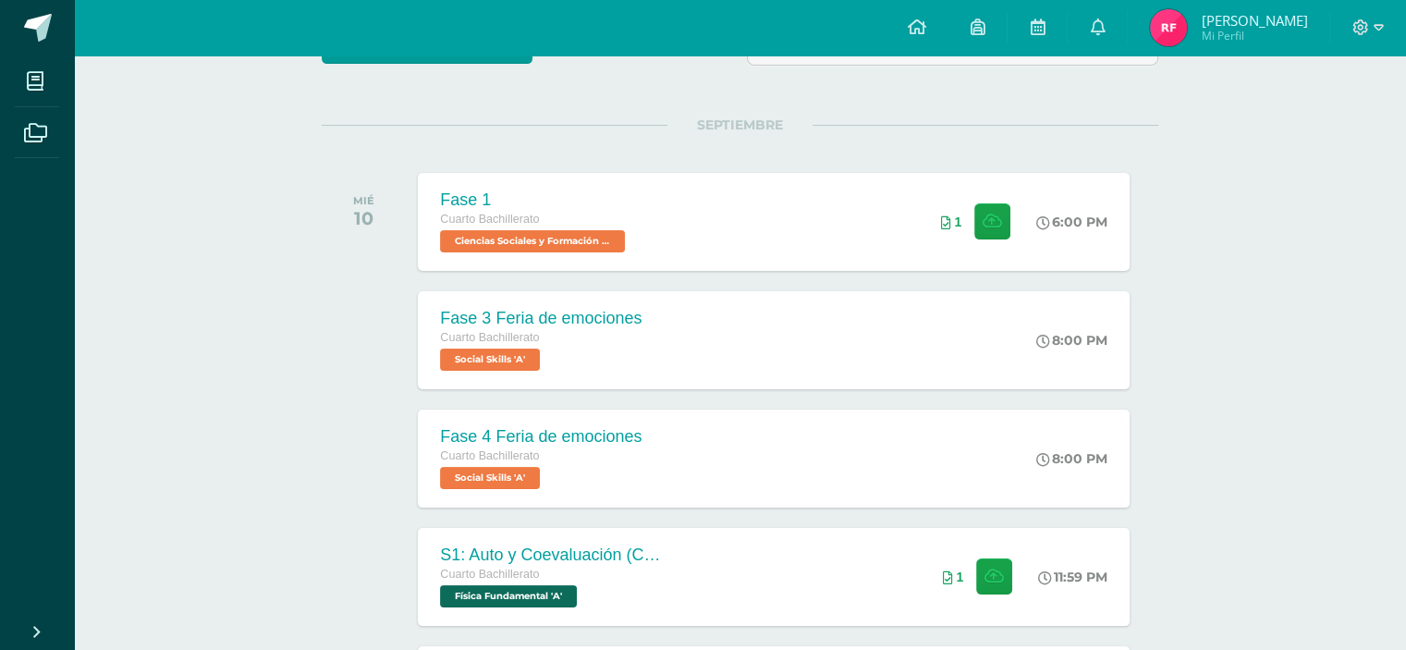
scroll to position [58, 0]
